Goal: Information Seeking & Learning: Learn about a topic

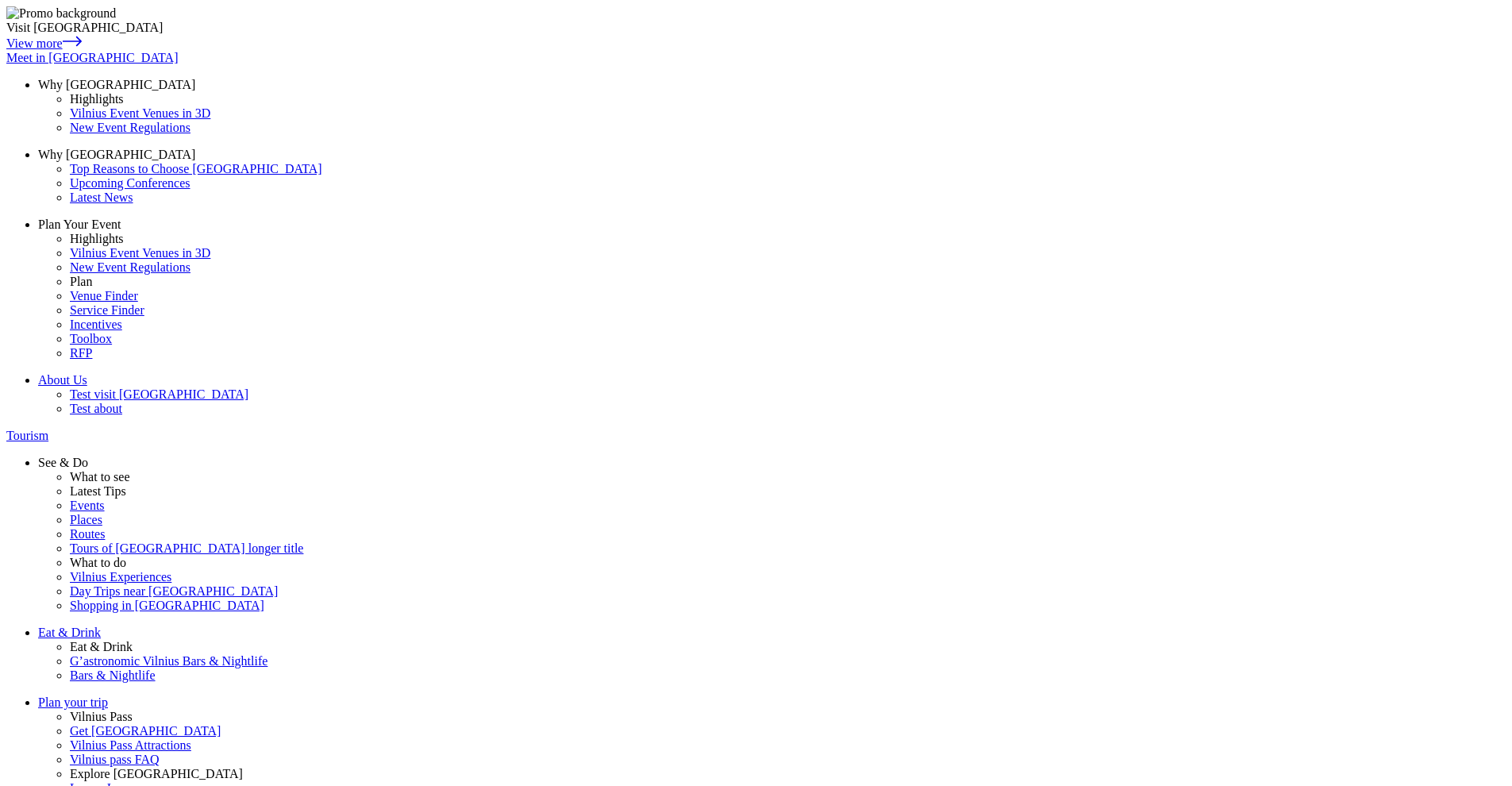
drag, startPoint x: 284, startPoint y: 244, endPoint x: 400, endPoint y: 239, distance: 116.1
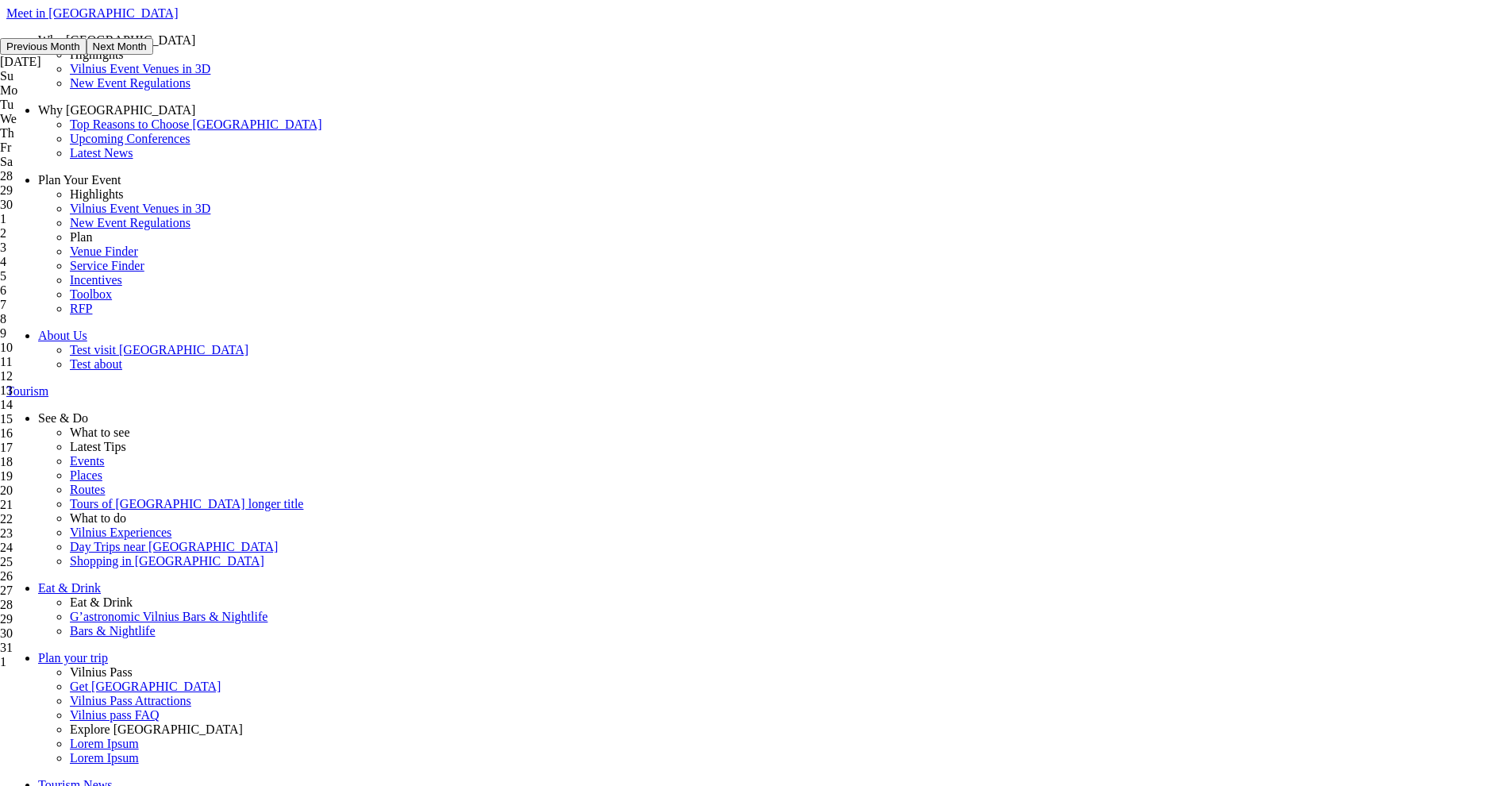
click at [154, 212] on div "30" at bounding box center [77, 204] width 154 height 14
type input "30-09-2025"
drag, startPoint x: 559, startPoint y: 141, endPoint x: 476, endPoint y: 141, distance: 83.0
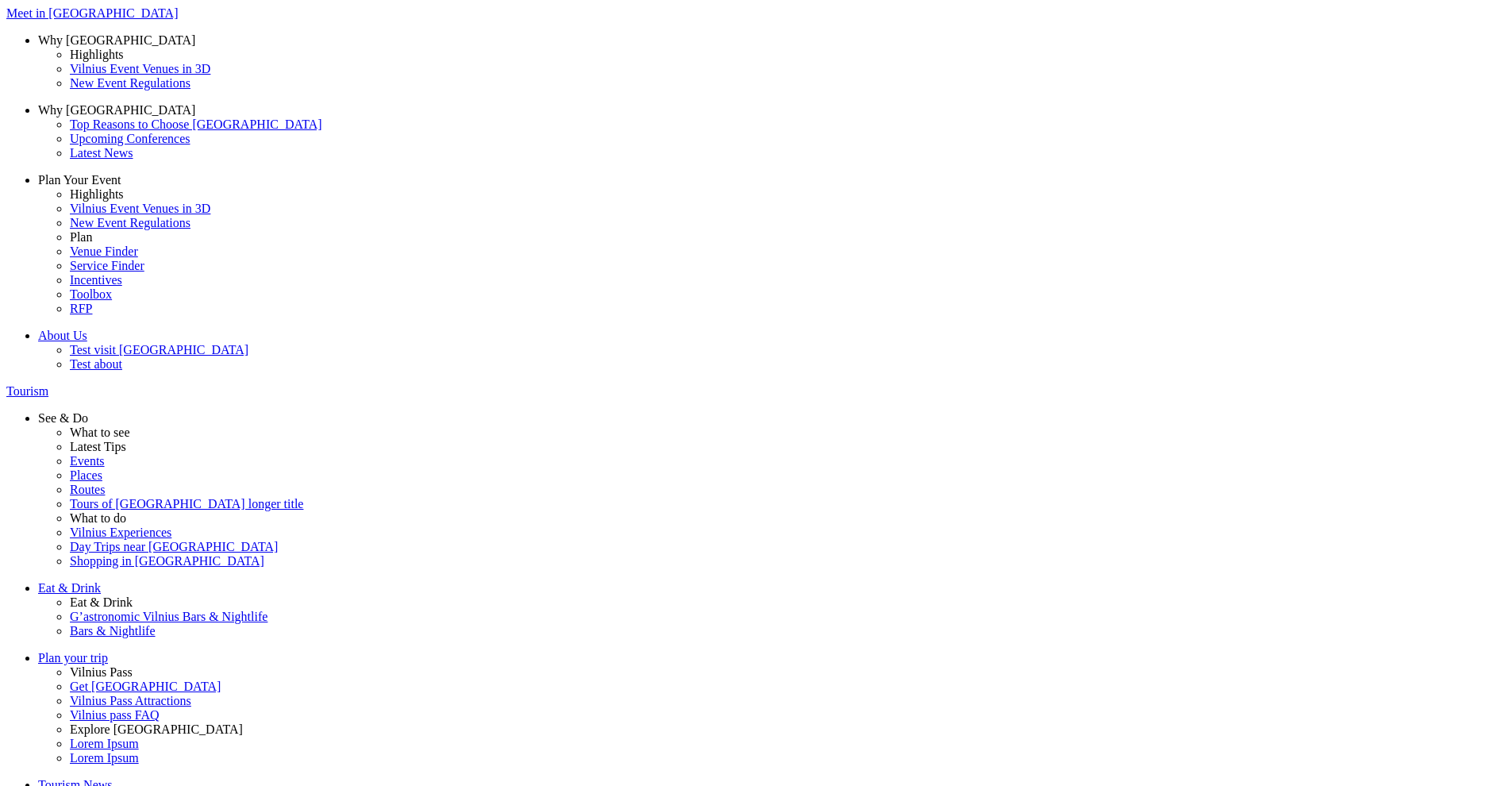
click at [0, 0] on span at bounding box center [0, 0] width 0 height 0
click at [0, 0] on input "Food" at bounding box center [0, 0] width 0 height 0
click at [0, 0] on span at bounding box center [0, 0] width 0 height 0
click at [0, 0] on input "Food" at bounding box center [0, 0] width 0 height 0
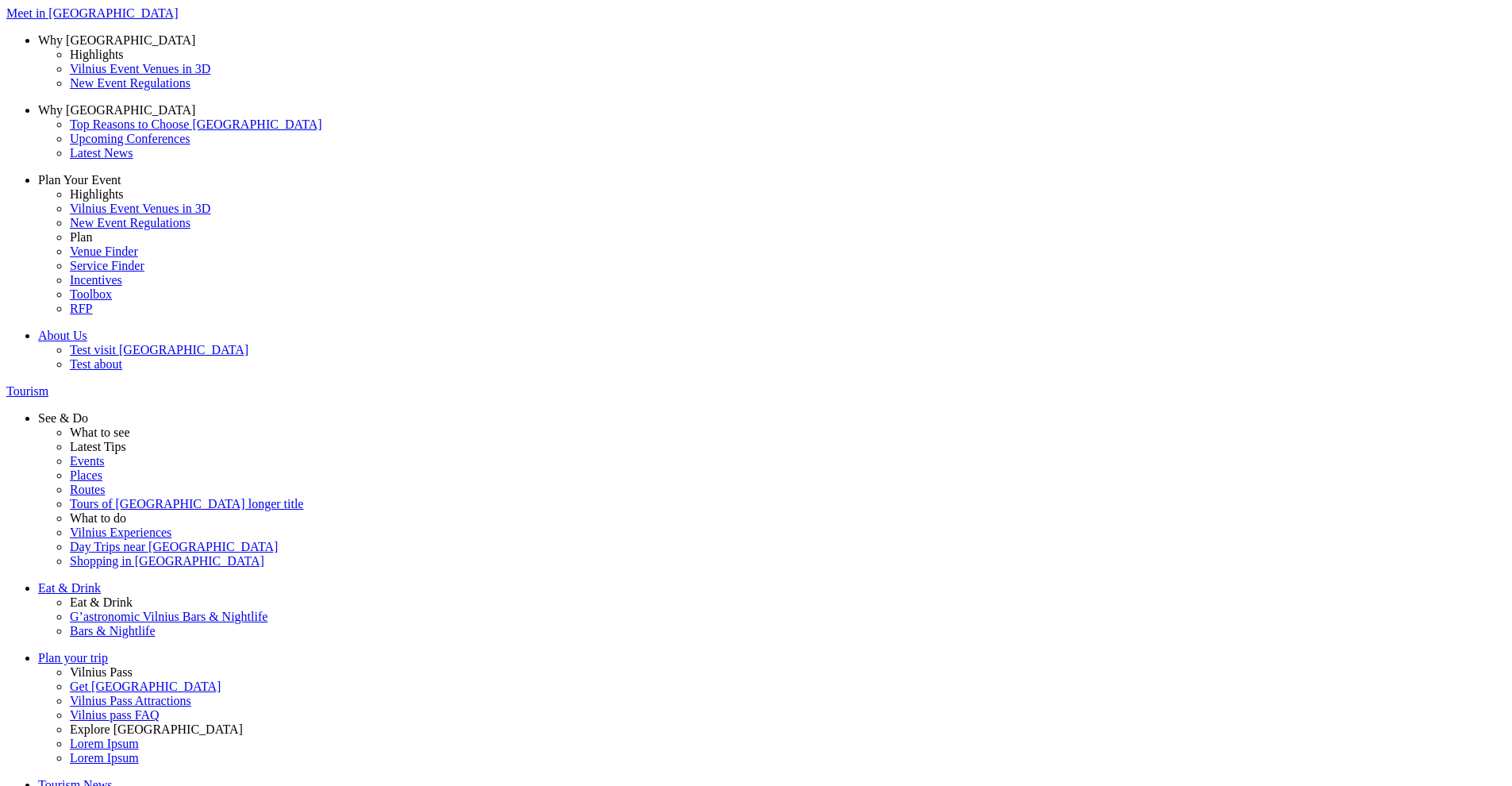
click at [154, 183] on div "28" at bounding box center [77, 176] width 154 height 14
type input "28-09-2025"
drag, startPoint x: 510, startPoint y: 142, endPoint x: 444, endPoint y: 144, distance: 66.0
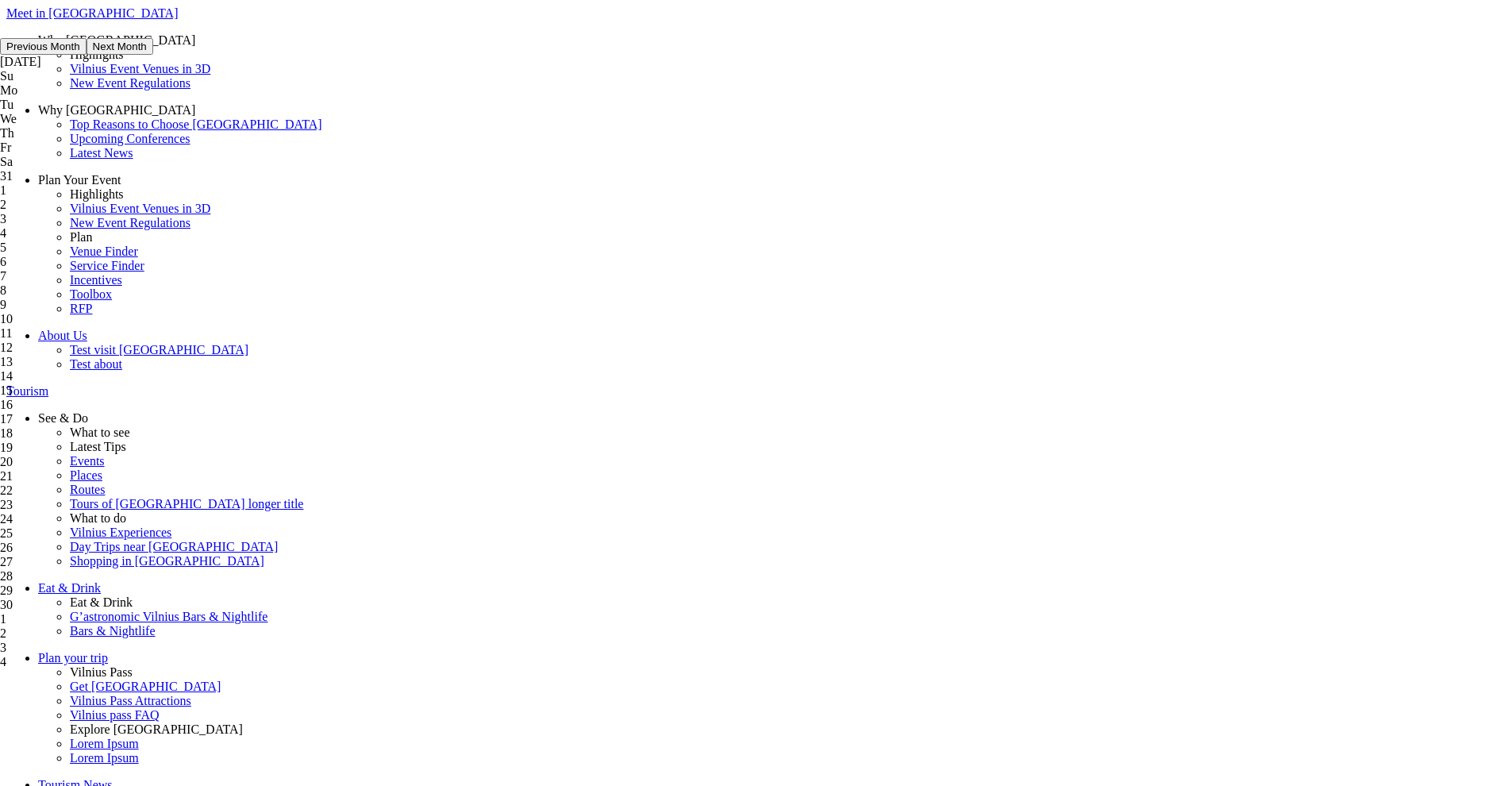
click at [154, 69] on div "October 2025" at bounding box center [77, 62] width 154 height 14
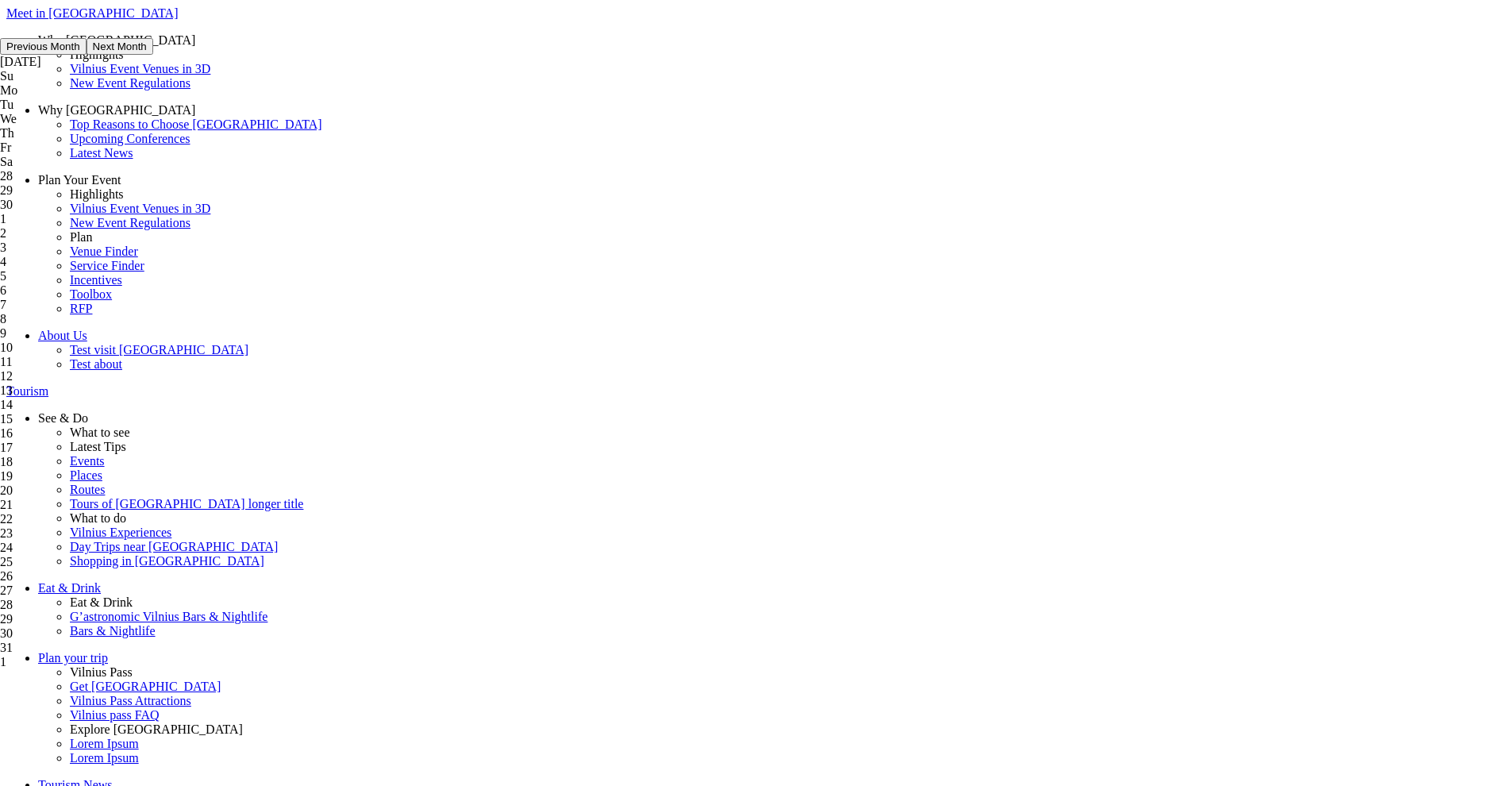
click at [154, 69] on div "October 2025" at bounding box center [77, 62] width 154 height 14
click at [86, 55] on button "Previous Month" at bounding box center [43, 46] width 86 height 17
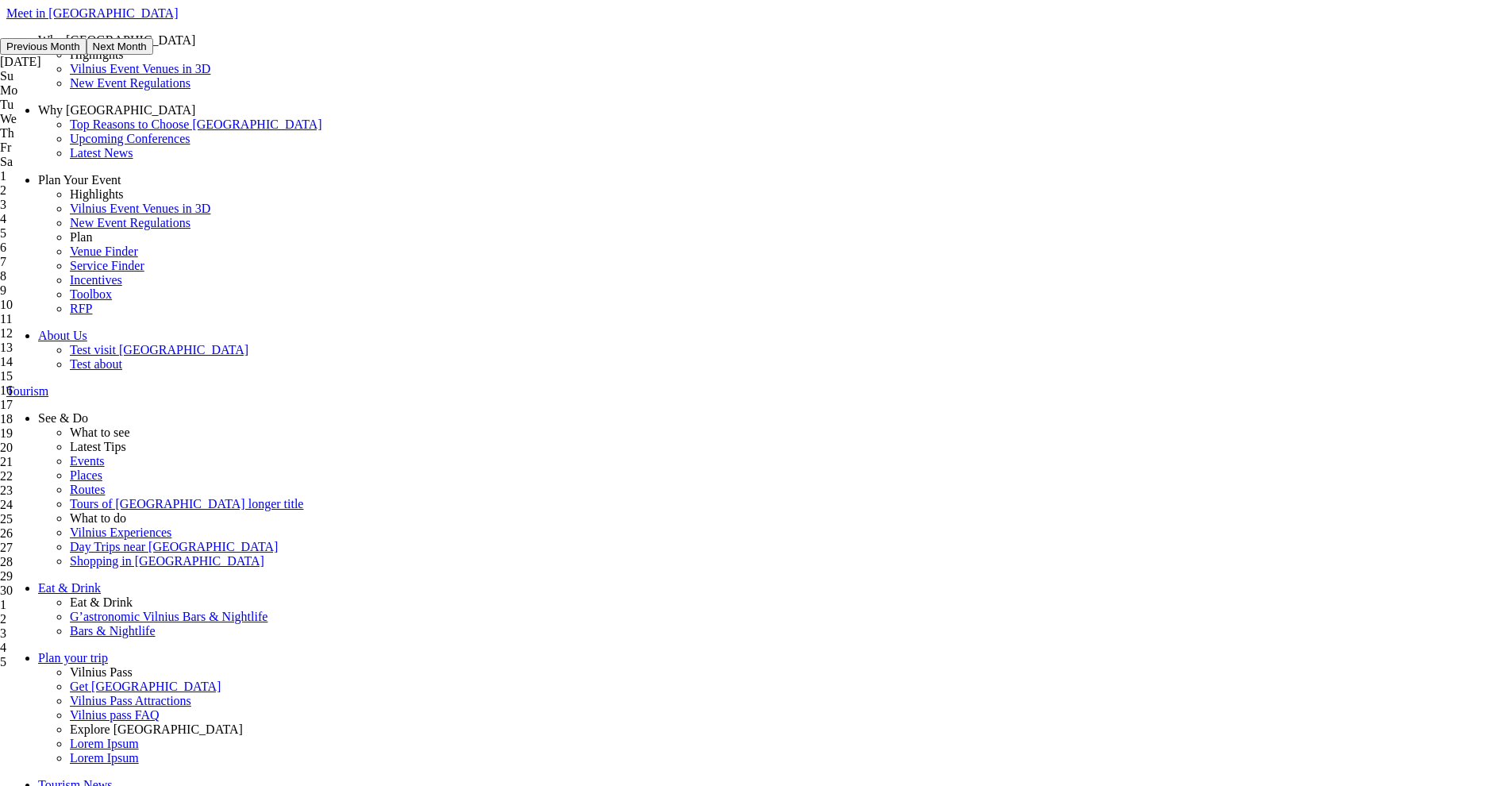
click at [86, 55] on button "Previous Month" at bounding box center [43, 46] width 86 height 17
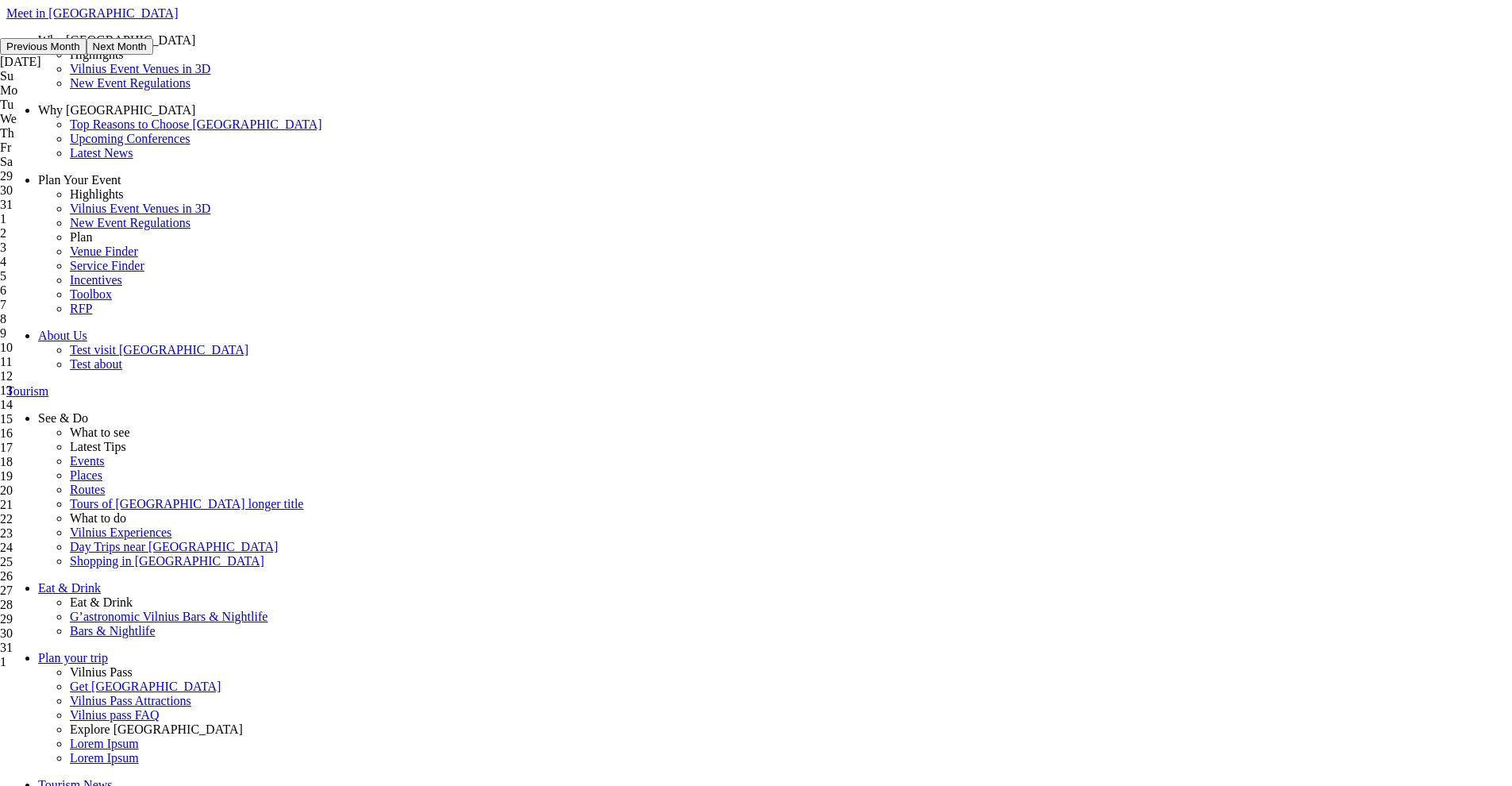
click at [154, 183] on div "29" at bounding box center [77, 176] width 154 height 14
drag, startPoint x: 540, startPoint y: 141, endPoint x: 541, endPoint y: 154, distance: 13.0
type input "29-12-2023"
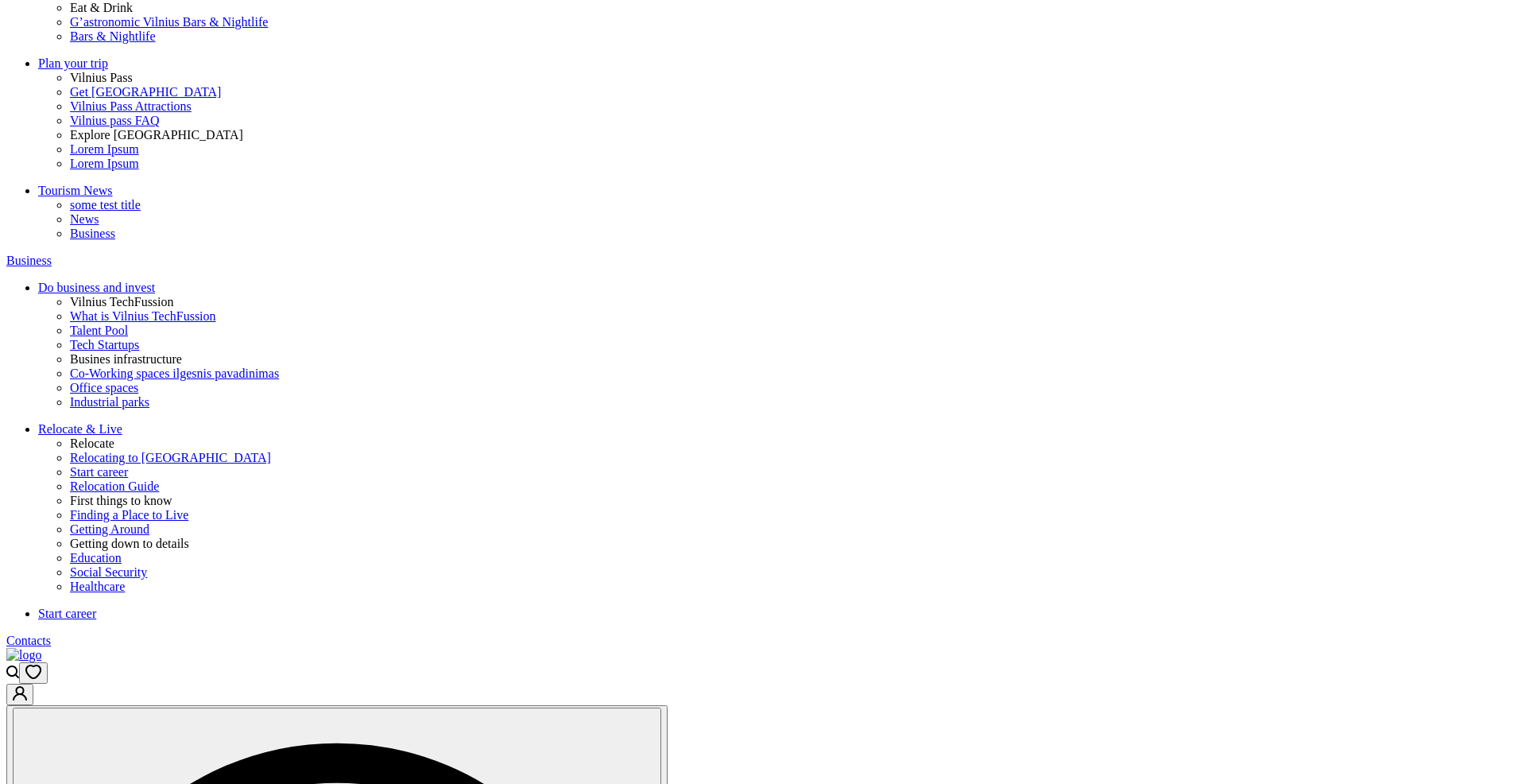
scroll to position [594, 0]
